Goal: Task Accomplishment & Management: Use online tool/utility

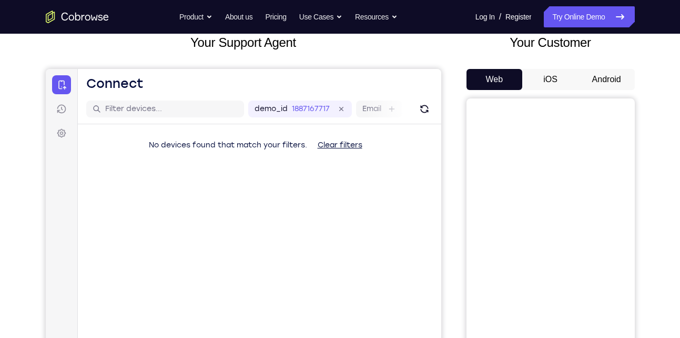
scroll to position [63, 0]
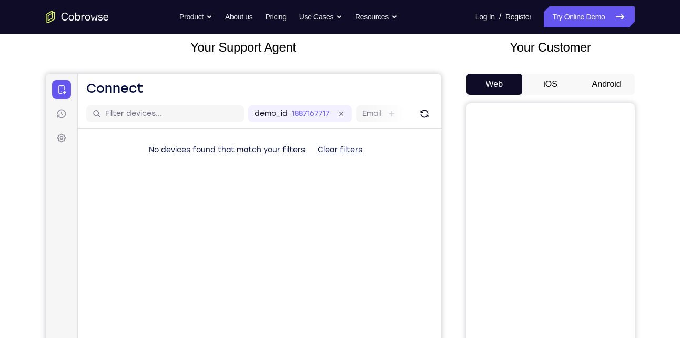
click at [607, 81] on button "Android" at bounding box center [607, 84] width 56 height 21
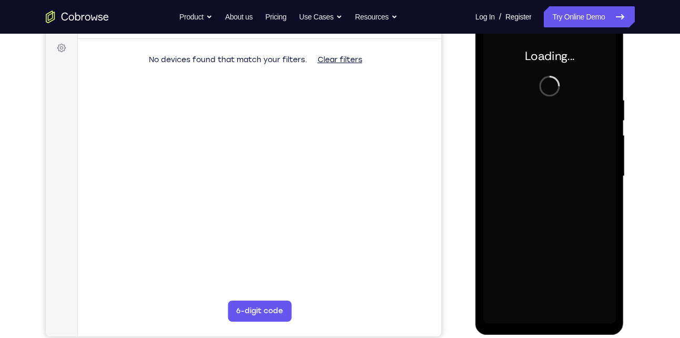
scroll to position [0, 0]
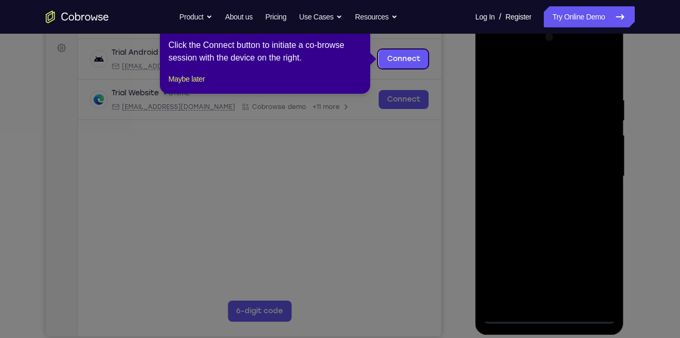
click at [400, 146] on icon at bounding box center [344, 169] width 688 height 338
click at [398, 57] on link "Connect" at bounding box center [403, 58] width 50 height 19
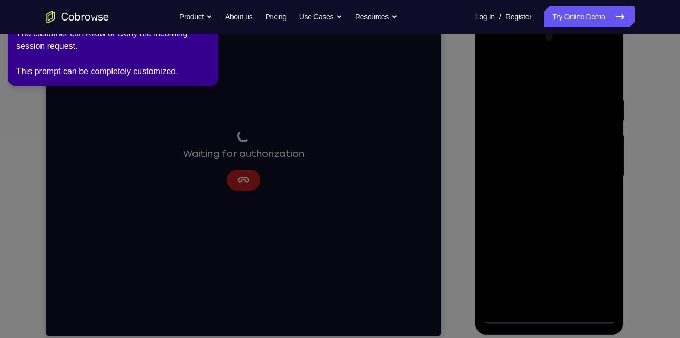
click at [256, 177] on icon at bounding box center [342, 167] width 693 height 342
click at [247, 185] on icon at bounding box center [342, 167] width 693 height 342
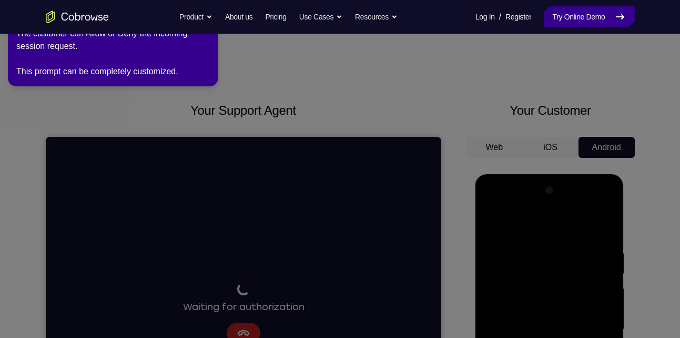
click at [554, 17] on link "Try Online Demo" at bounding box center [589, 16] width 91 height 21
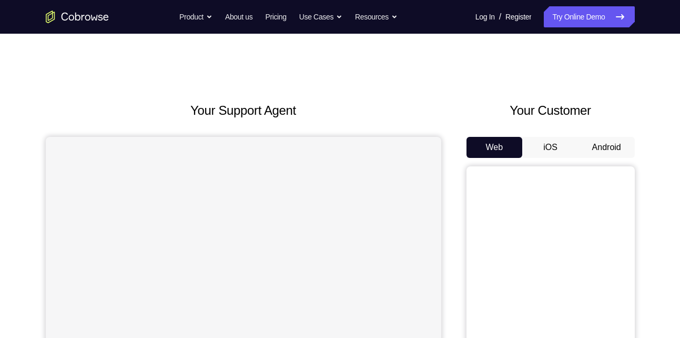
click at [594, 146] on button "Android" at bounding box center [607, 147] width 56 height 21
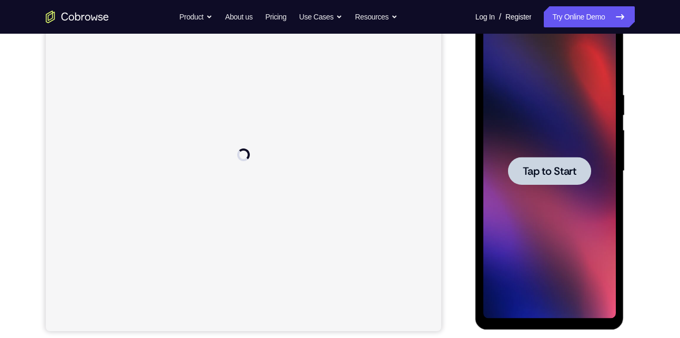
click at [549, 166] on span "Tap to Start" at bounding box center [550, 171] width 54 height 11
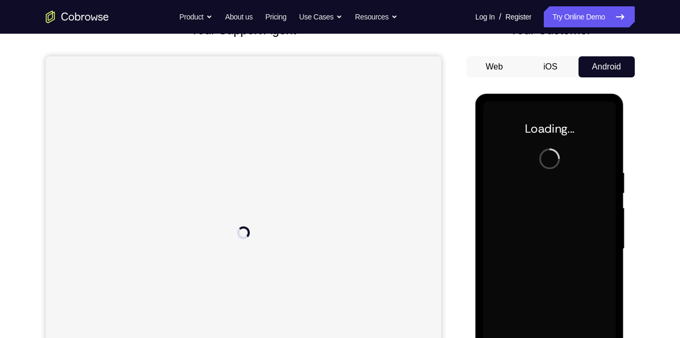
scroll to position [80, 0]
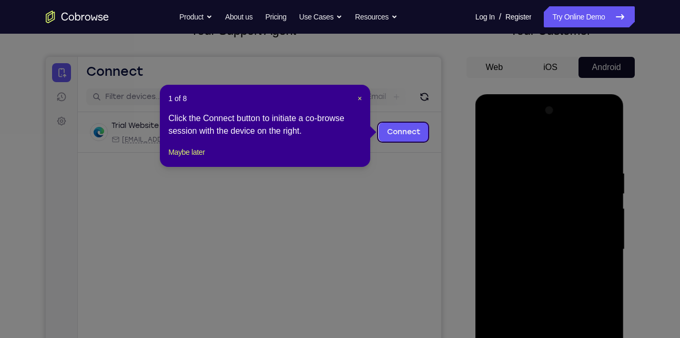
click at [356, 98] on header "1 of 8 ×" at bounding box center [265, 98] width 194 height 11
click at [358, 98] on span "×" at bounding box center [360, 98] width 4 height 8
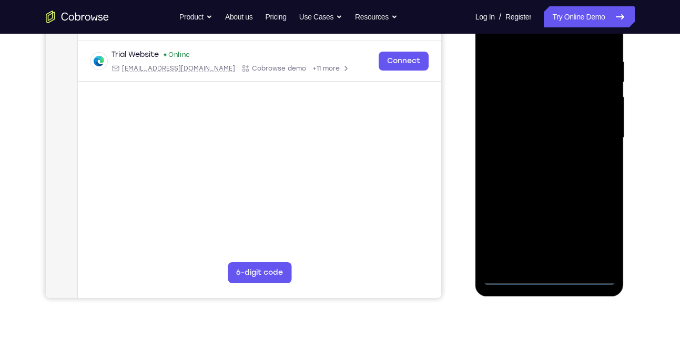
scroll to position [193, 0]
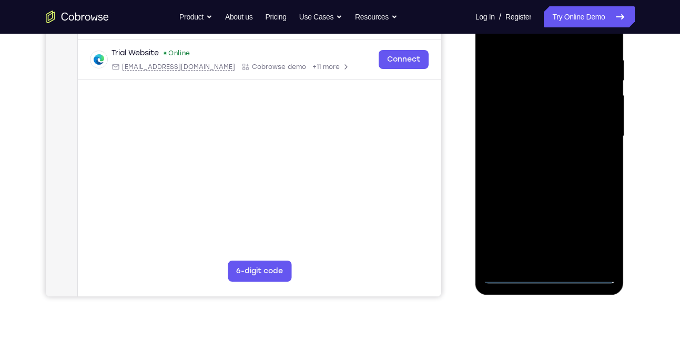
click at [553, 278] on div at bounding box center [550, 136] width 133 height 295
click at [600, 233] on div at bounding box center [550, 136] width 133 height 295
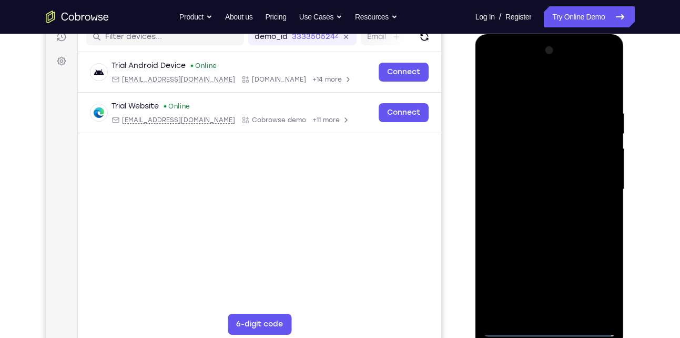
scroll to position [139, 0]
click at [500, 68] on div at bounding box center [550, 190] width 133 height 295
click at [599, 187] on div at bounding box center [550, 190] width 133 height 295
click at [538, 211] on div at bounding box center [550, 190] width 133 height 295
click at [533, 179] on div at bounding box center [550, 190] width 133 height 295
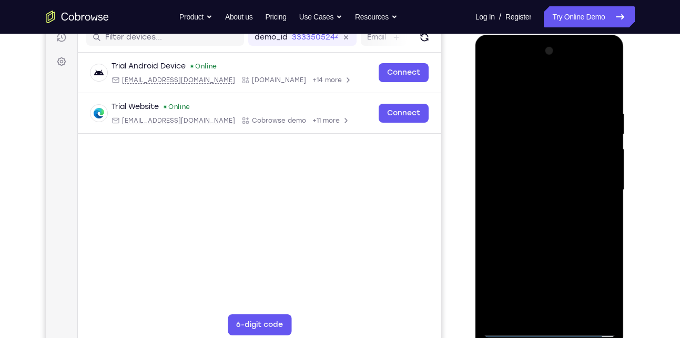
click at [543, 169] on div at bounding box center [550, 190] width 133 height 295
click at [545, 185] on div at bounding box center [550, 190] width 133 height 295
click at [559, 216] on div at bounding box center [550, 190] width 133 height 295
click at [544, 200] on div at bounding box center [550, 190] width 133 height 295
click at [545, 186] on div at bounding box center [550, 190] width 133 height 295
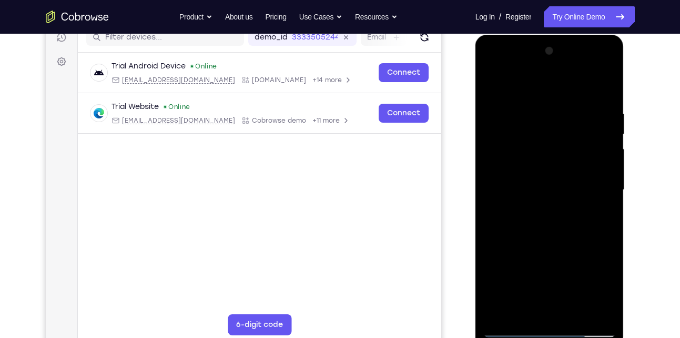
click at [556, 187] on div at bounding box center [550, 190] width 133 height 295
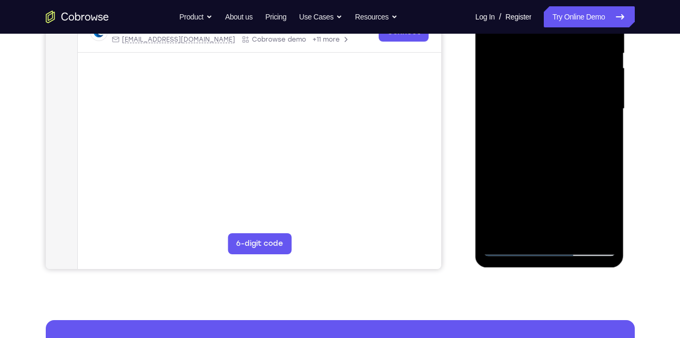
scroll to position [225, 0]
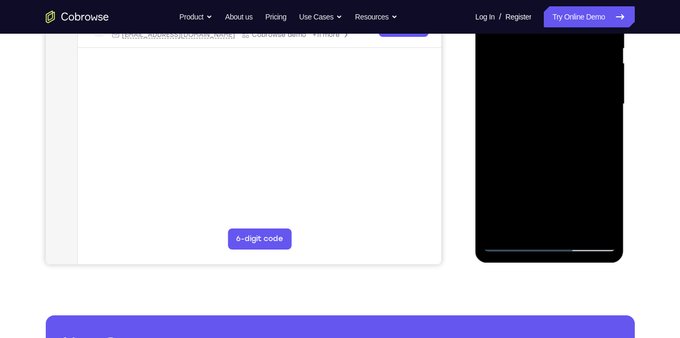
click at [526, 140] on div at bounding box center [550, 104] width 133 height 295
click at [527, 137] on div at bounding box center [550, 104] width 133 height 295
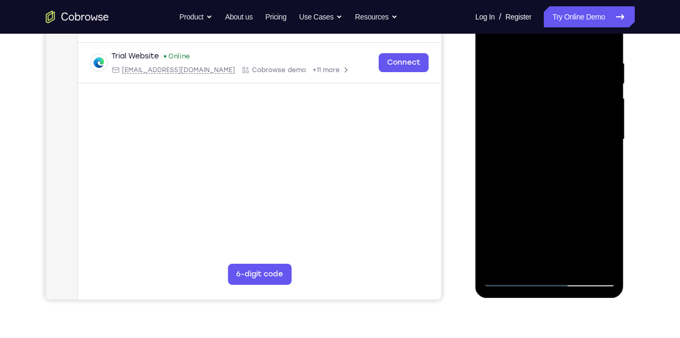
scroll to position [187, 0]
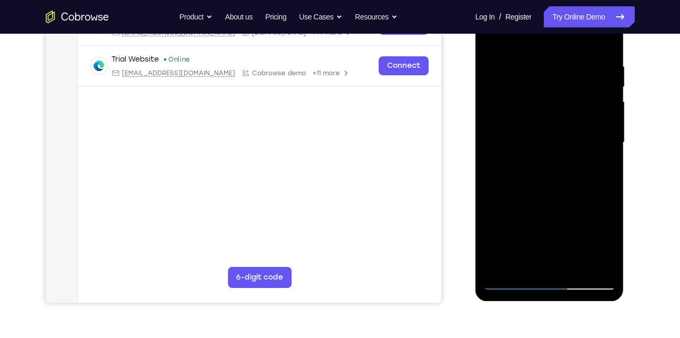
click at [532, 175] on div at bounding box center [550, 142] width 133 height 295
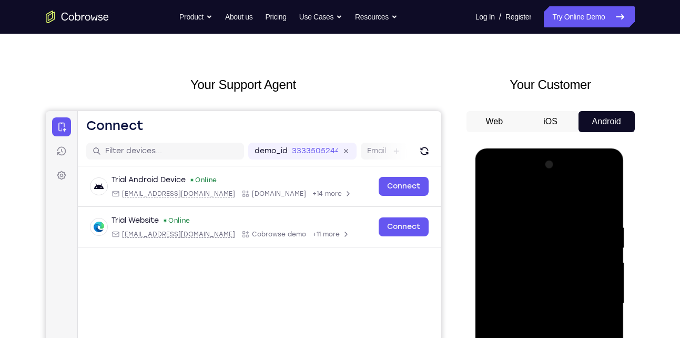
scroll to position [165, 0]
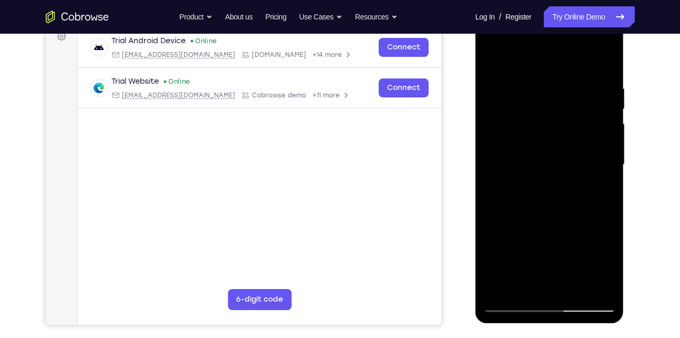
click at [608, 284] on div at bounding box center [550, 164] width 133 height 295
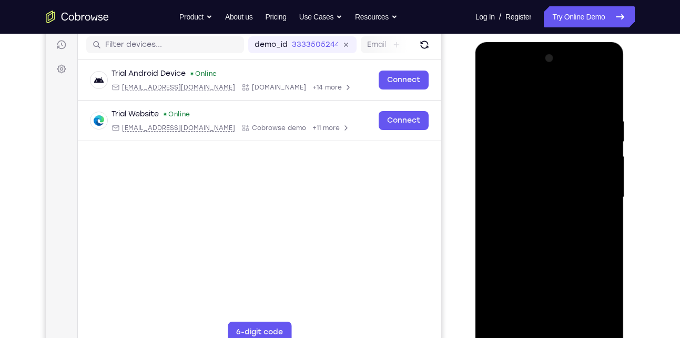
scroll to position [130, 0]
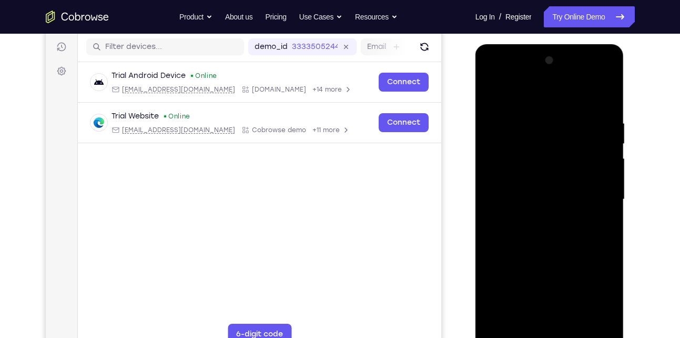
click at [546, 115] on div at bounding box center [550, 199] width 133 height 295
click at [569, 240] on div at bounding box center [550, 199] width 133 height 295
click at [553, 248] on div at bounding box center [550, 199] width 133 height 295
click at [612, 92] on div at bounding box center [550, 199] width 133 height 295
click at [522, 122] on div at bounding box center [550, 199] width 133 height 295
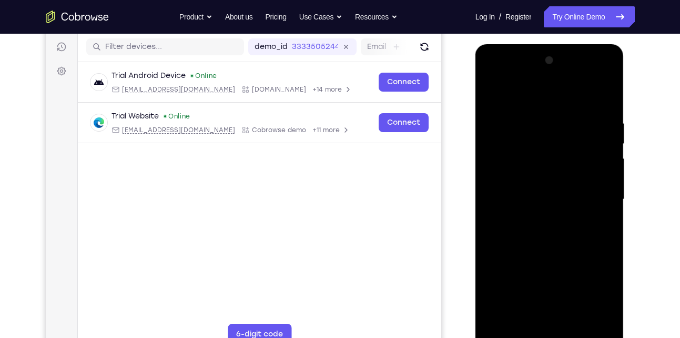
click at [492, 92] on div at bounding box center [550, 199] width 133 height 295
click at [609, 322] on div at bounding box center [550, 199] width 133 height 295
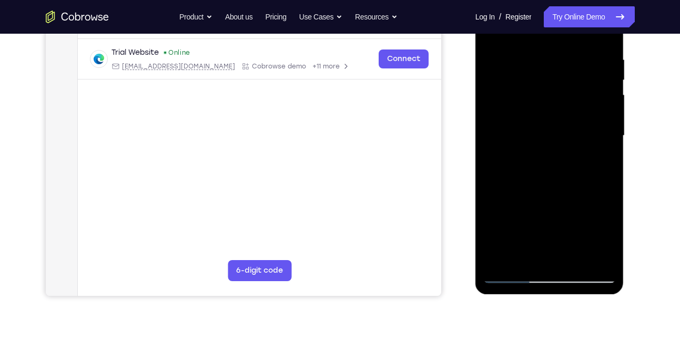
scroll to position [194, 0]
click at [576, 263] on div at bounding box center [550, 135] width 133 height 295
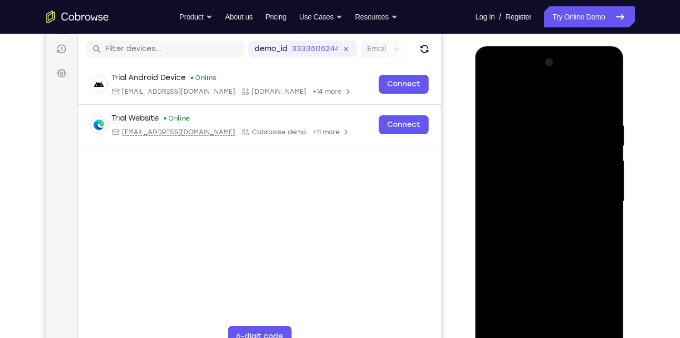
scroll to position [126, 0]
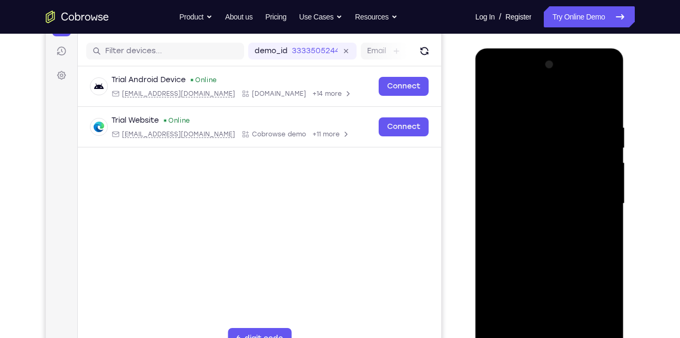
click at [578, 261] on div at bounding box center [550, 203] width 133 height 295
click at [554, 203] on div at bounding box center [550, 203] width 133 height 295
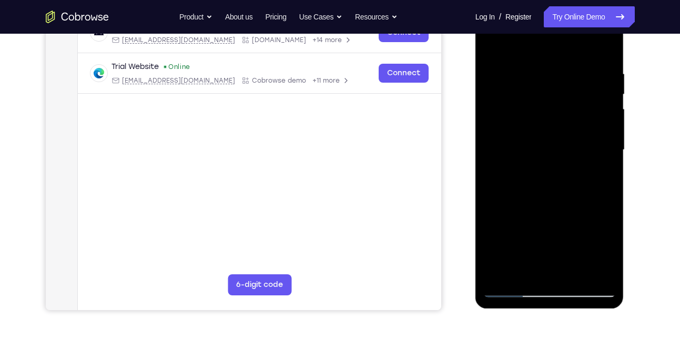
scroll to position [183, 0]
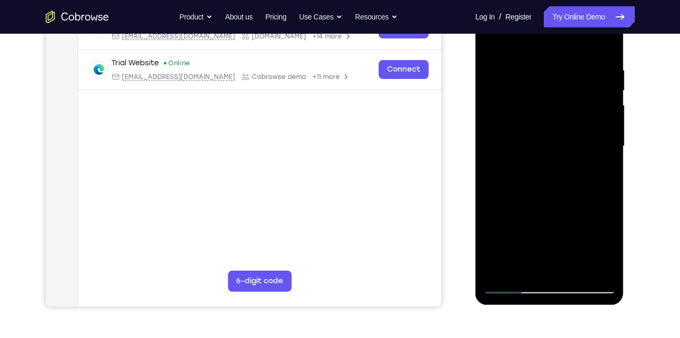
click at [543, 202] on div at bounding box center [550, 146] width 133 height 295
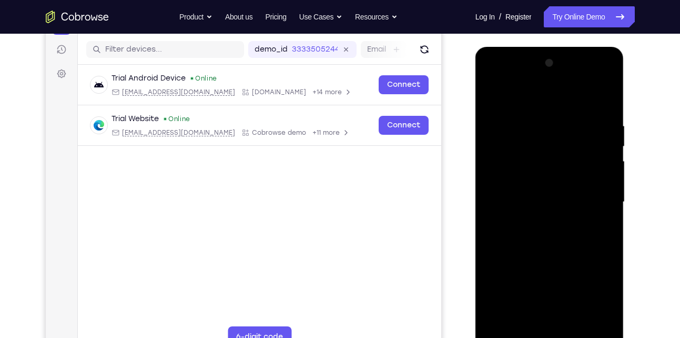
scroll to position [127, 0]
click at [500, 186] on div at bounding box center [550, 202] width 133 height 295
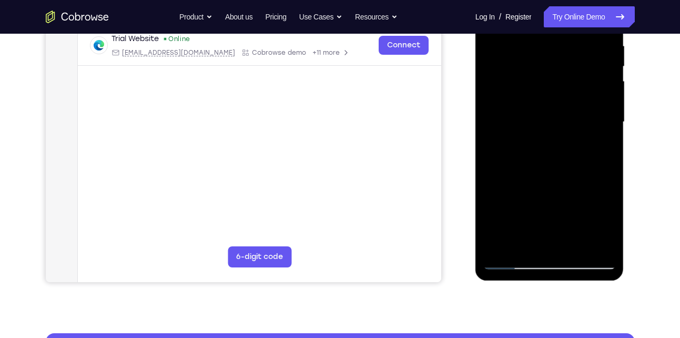
scroll to position [210, 0]
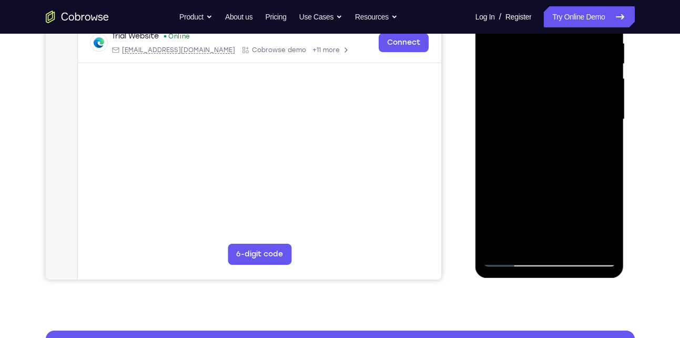
click at [528, 243] on div at bounding box center [550, 119] width 133 height 295
click at [599, 143] on div at bounding box center [550, 119] width 133 height 295
click at [510, 264] on div at bounding box center [550, 119] width 133 height 295
